Goal: Check status: Check status

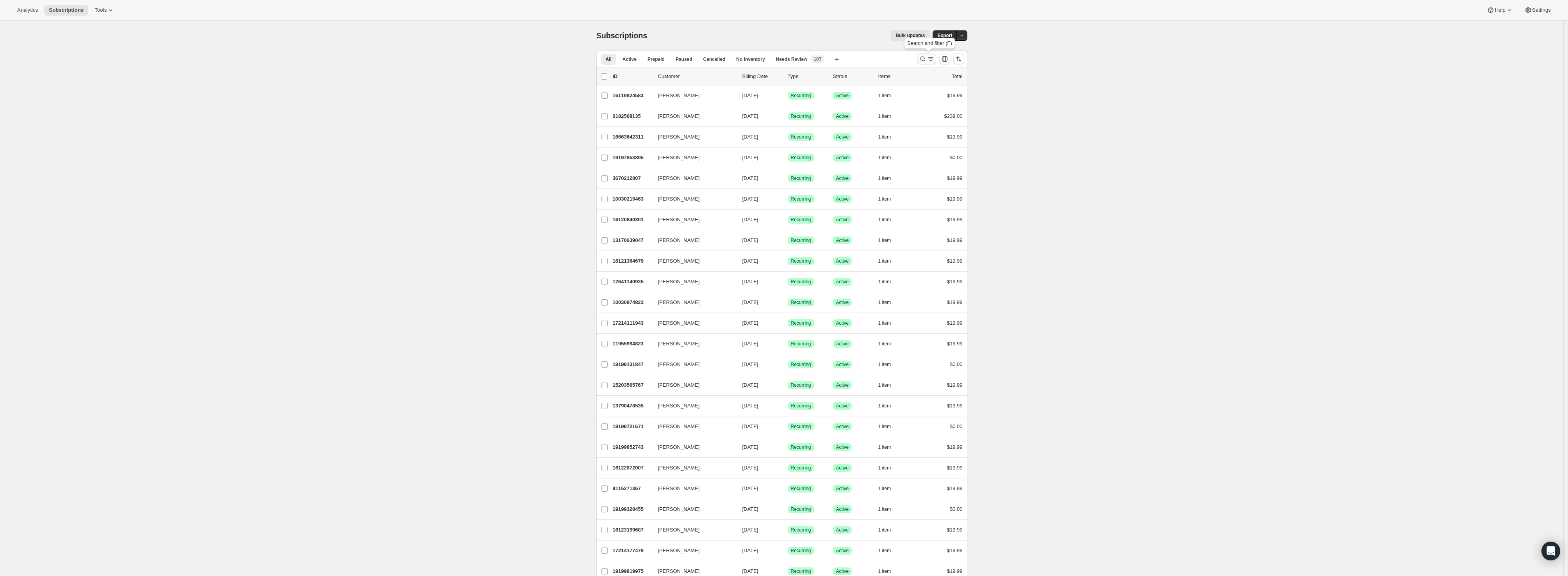
click at [925, 61] on icon "Search and filter results" at bounding box center [922, 58] width 8 height 8
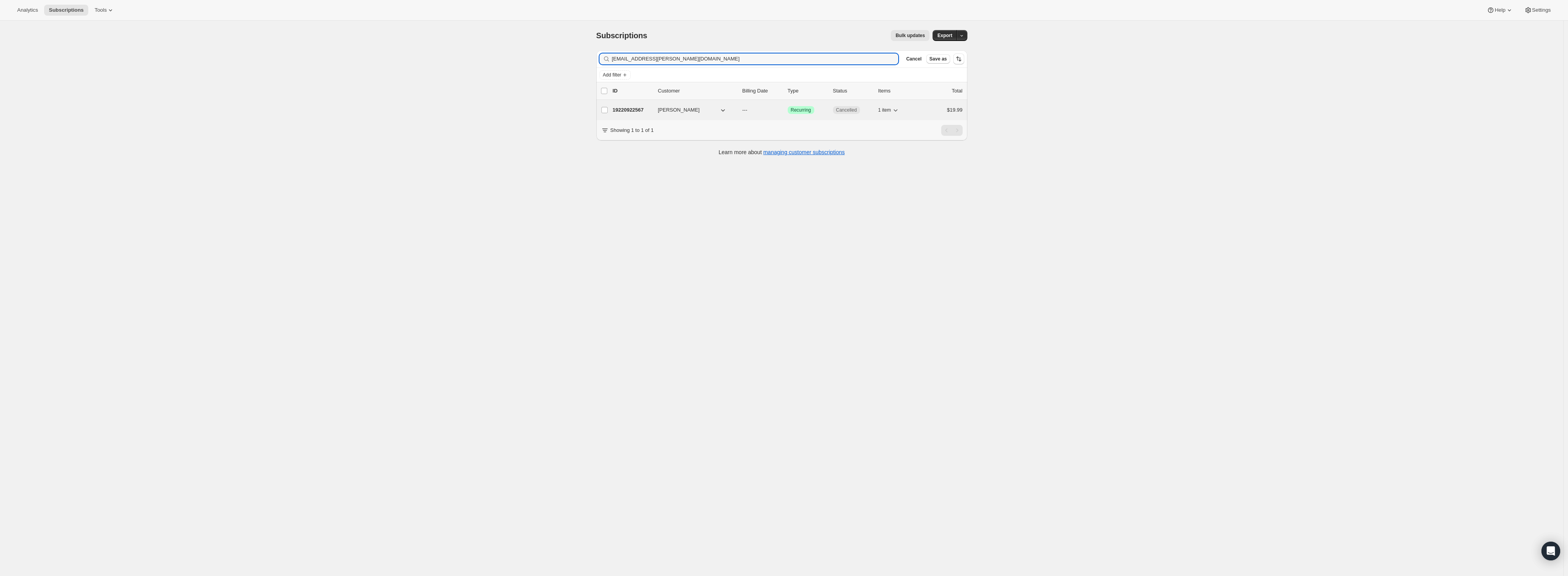
type input "[EMAIL_ADDRESS][PERSON_NAME][DOMAIN_NAME]"
click at [623, 111] on p "19220922567" at bounding box center [633, 109] width 39 height 8
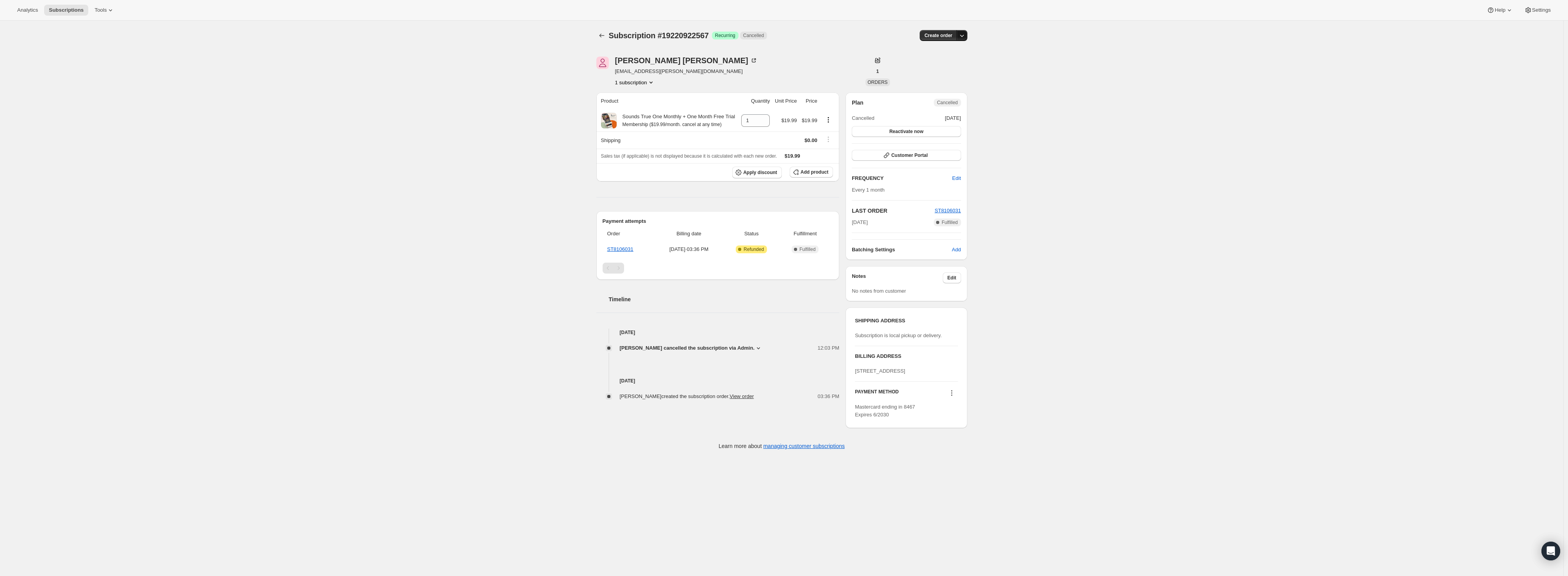
click at [963, 32] on icon "button" at bounding box center [962, 35] width 8 height 8
click at [1067, 91] on div "Subscription #19220922567. This page is ready Subscription #19220922567 Success…" at bounding box center [781, 239] width 1564 height 437
click at [607, 35] on button "Subscriptions" at bounding box center [601, 35] width 11 height 11
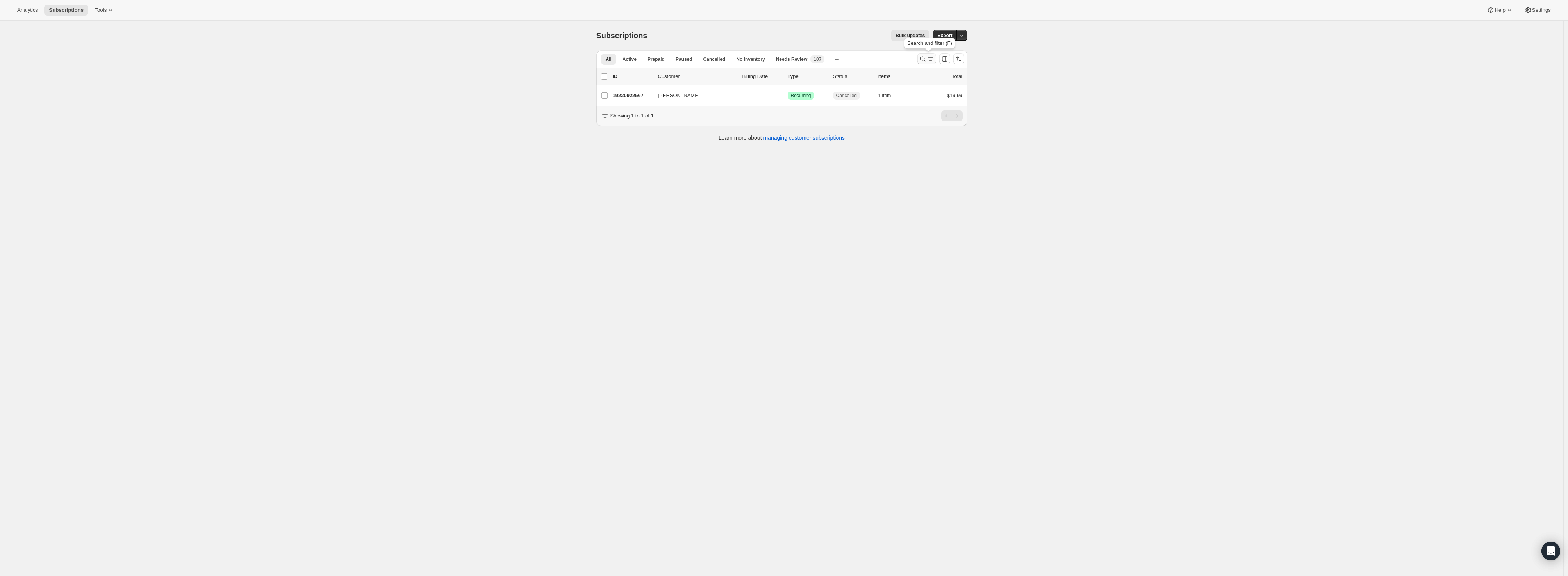
click at [921, 62] on button "Search and filter results" at bounding box center [927, 59] width 19 height 11
drag, startPoint x: 680, startPoint y: 63, endPoint x: 536, endPoint y: 50, distance: 144.6
click at [536, 50] on div "Subscriptions. This page is ready Subscriptions Bulk updates More actions Bulk …" at bounding box center [781, 308] width 1564 height 576
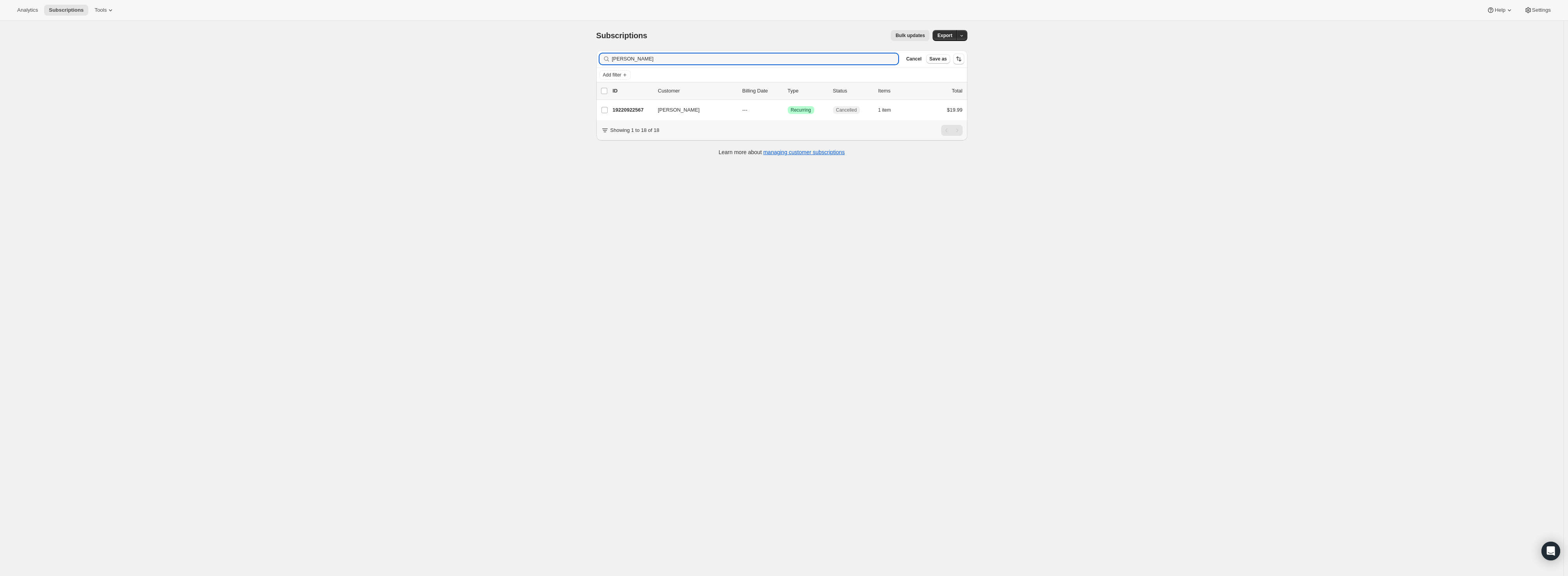
type input "[PERSON_NAME]"
